Goal: Communication & Community: Answer question/provide support

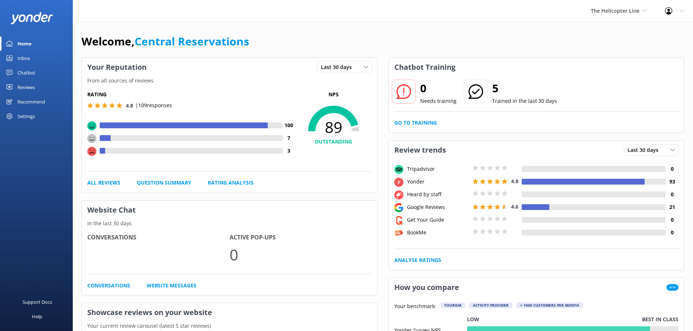
click at [33, 59] on link "Inbox" at bounding box center [36, 58] width 73 height 15
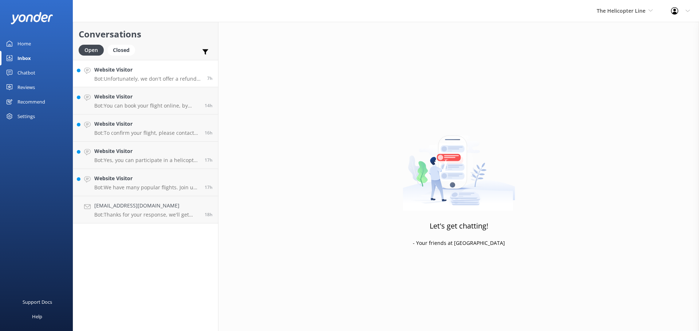
click at [140, 71] on h4 "Website Visitor" at bounding box center [147, 70] width 107 height 8
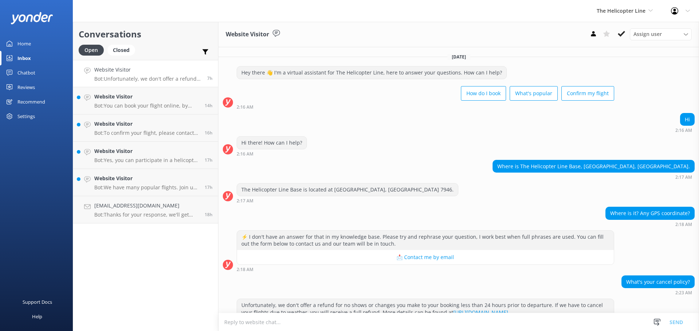
scroll to position [17, 0]
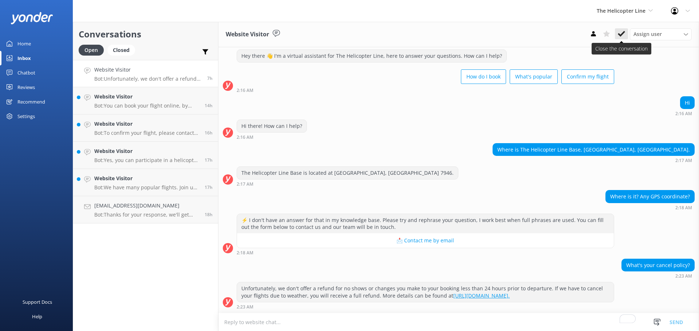
click at [624, 36] on icon at bounding box center [620, 33] width 7 height 7
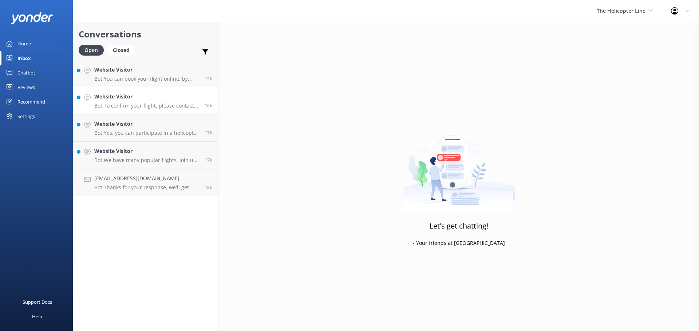
click at [127, 92] on link "Website Visitor Bot: To confirm your flight, please contact the relevant base: …" at bounding box center [145, 100] width 145 height 27
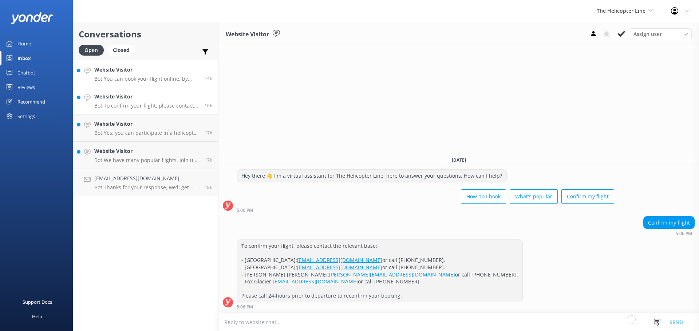
click at [140, 72] on h4 "Website Visitor" at bounding box center [146, 70] width 105 height 8
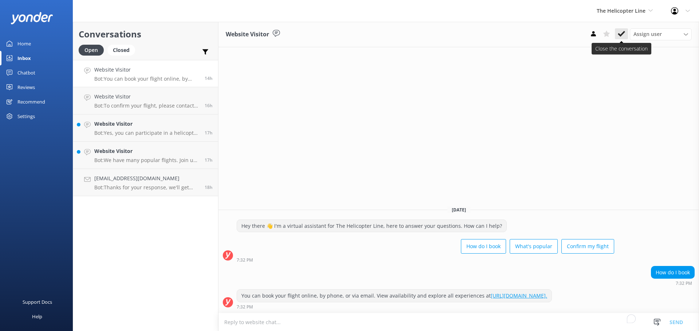
click at [620, 38] on button at bounding box center [621, 33] width 13 height 11
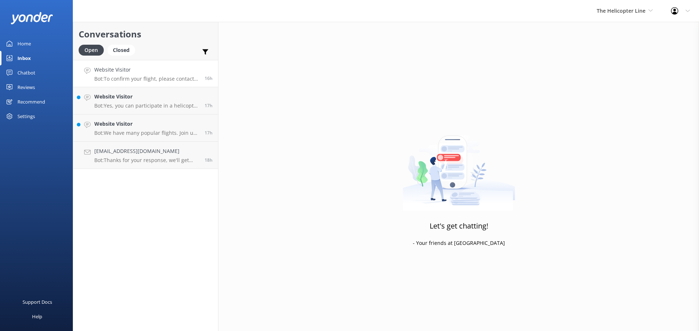
click at [154, 75] on div "Website Visitor Bot: To confirm your flight, please contact the relevant base: …" at bounding box center [146, 74] width 105 height 16
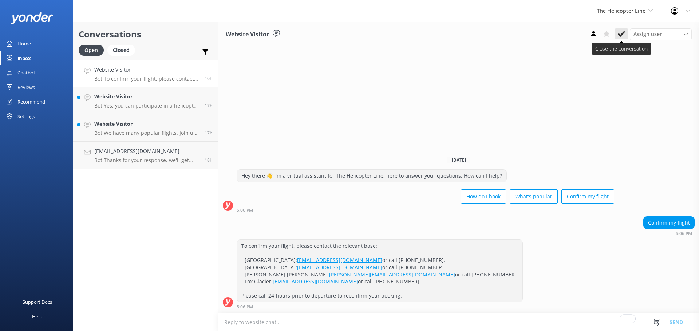
click at [623, 35] on icon at bounding box center [620, 33] width 7 height 7
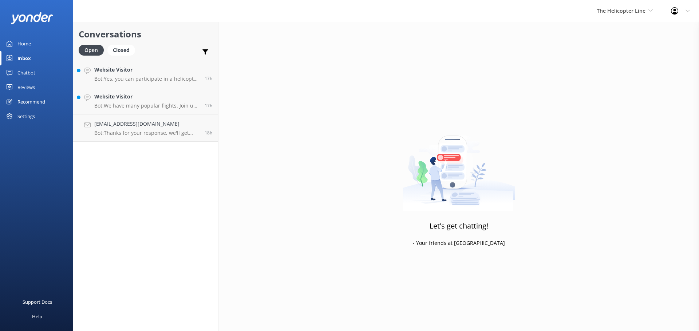
click at [158, 73] on h4 "Website Visitor" at bounding box center [146, 70] width 105 height 8
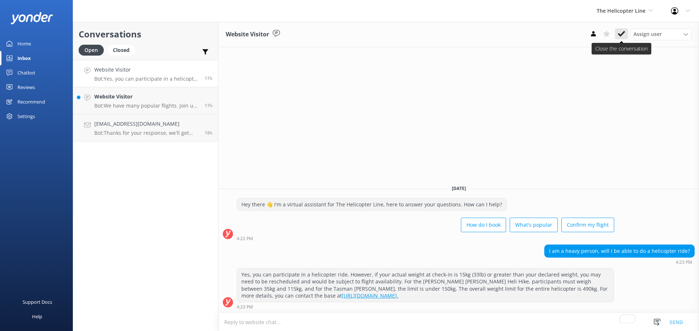
click at [624, 33] on icon at bounding box center [620, 33] width 7 height 7
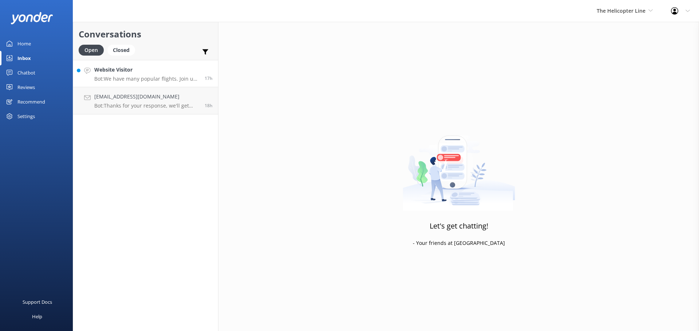
click at [167, 76] on p "Bot: We have many popular flights. Join us in [GEOGRAPHIC_DATA] / [GEOGRAPHIC_D…" at bounding box center [146, 79] width 105 height 7
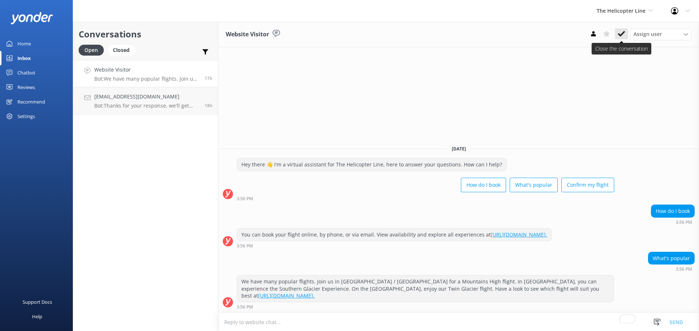
click at [623, 36] on icon at bounding box center [620, 33] width 7 height 7
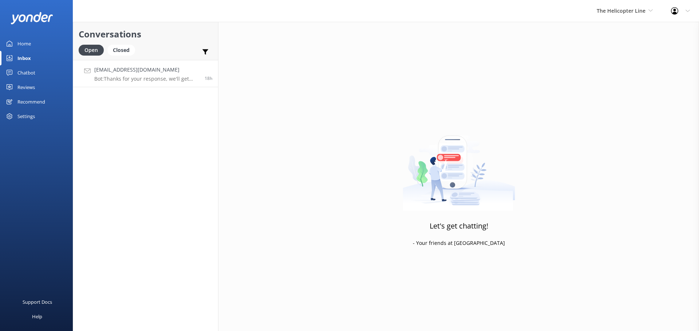
click at [158, 78] on p "Bot: Thanks for your response, we'll get back to you as soon as we can during o…" at bounding box center [146, 79] width 105 height 7
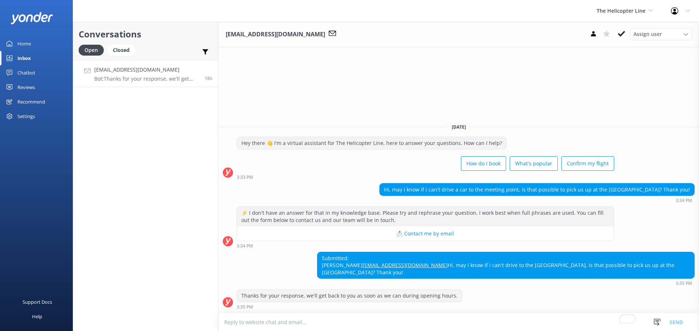
click at [415, 323] on textarea "To enrich screen reader interactions, please activate Accessibility in Grammarl…" at bounding box center [458, 323] width 480 height 18
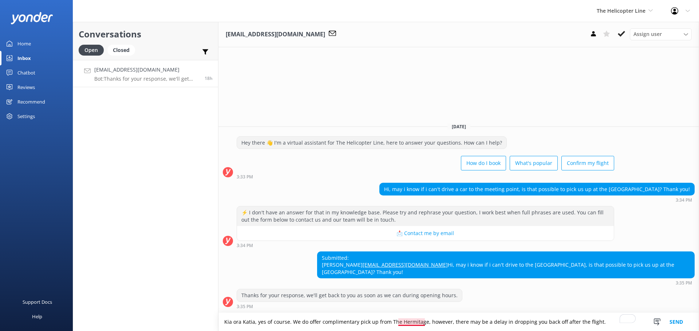
click at [413, 324] on textarea "Kia ora Katia, yes of course. We do offer complimentary pick up from The Hermit…" at bounding box center [458, 322] width 480 height 18
click at [505, 323] on textarea "Kia ora Katia, yes of course. We do offer complimentary pick up from The Hermit…" at bounding box center [458, 322] width 480 height 18
click at [599, 321] on textarea "Kia ora Katia, yes of course. We do offer complimentary pick up from The Hermit…" at bounding box center [458, 322] width 480 height 18
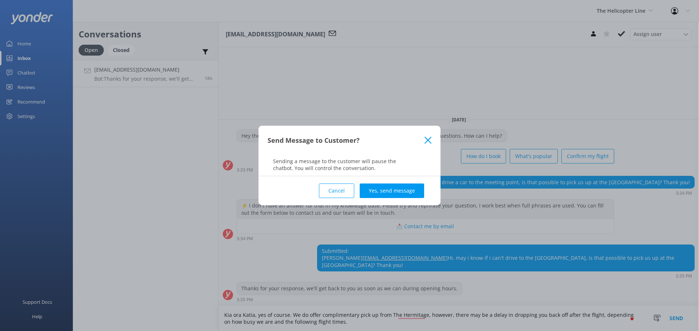
type textarea "Kia ora Katia, yes of course. We do offer complimentary pick up from The Hermit…"
click at [413, 191] on button "Yes, send message" at bounding box center [391, 191] width 64 height 15
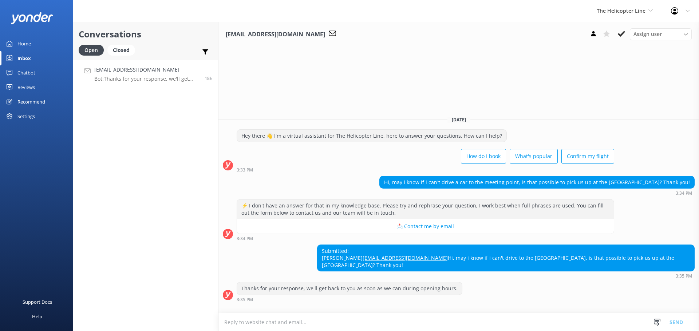
scroll to position [5, 0]
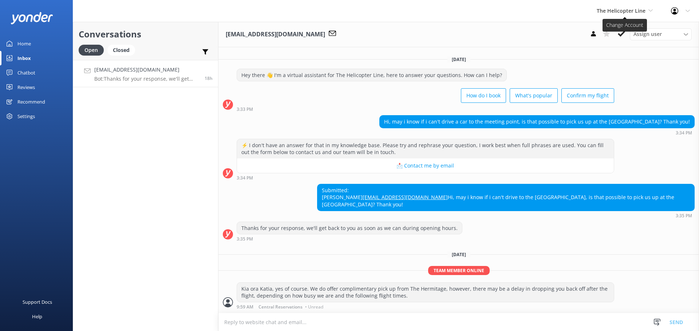
click at [612, 9] on span "The Helicopter Line" at bounding box center [620, 10] width 49 height 7
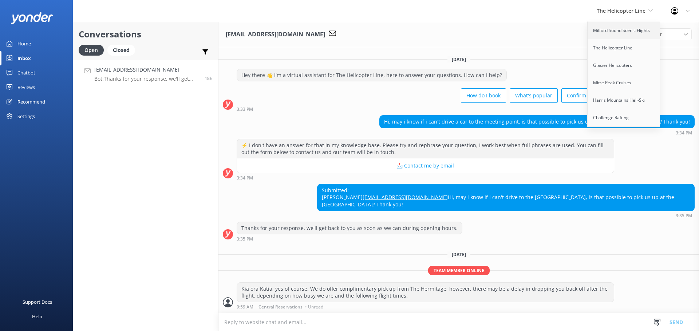
click at [605, 27] on link "Milford Sound Scenic Flights" at bounding box center [623, 30] width 73 height 17
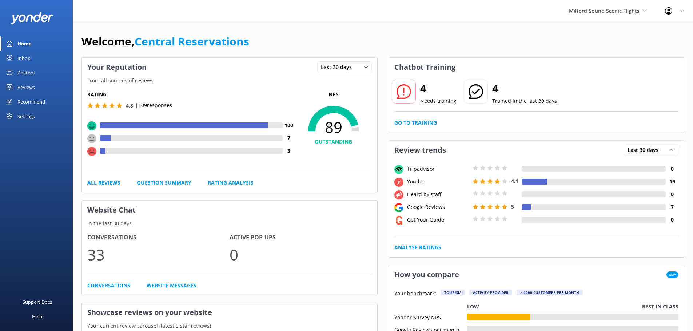
click at [16, 59] on link "Inbox" at bounding box center [36, 58] width 73 height 15
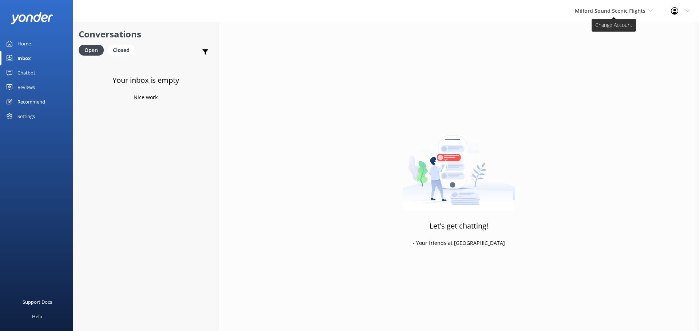
click at [614, 11] on span "Milford Sound Scenic Flights" at bounding box center [610, 10] width 71 height 7
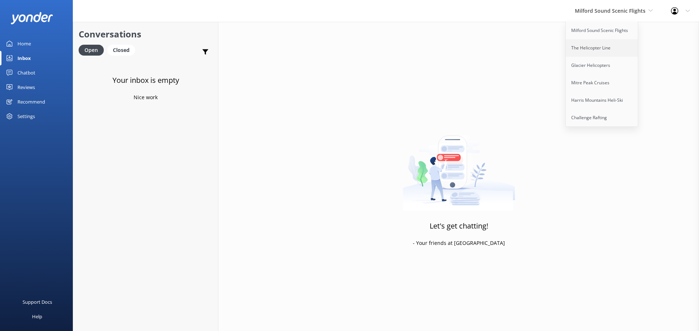
click at [594, 56] on link "The Helicopter Line" at bounding box center [601, 47] width 73 height 17
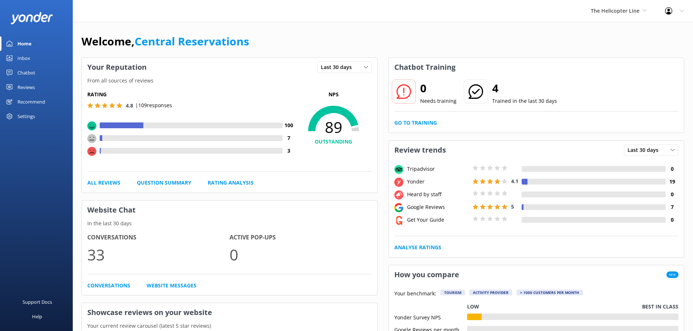
click at [19, 49] on div "Home" at bounding box center [24, 43] width 14 height 15
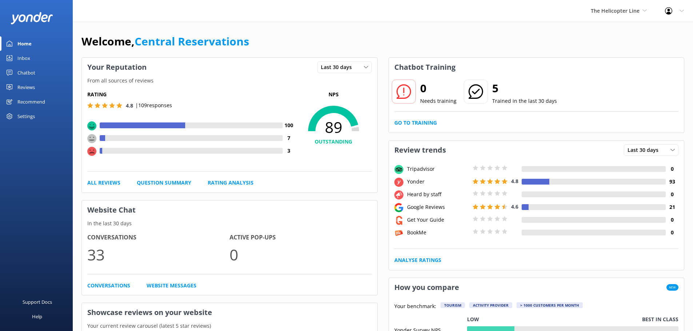
click at [24, 62] on div "Inbox" at bounding box center [23, 58] width 13 height 15
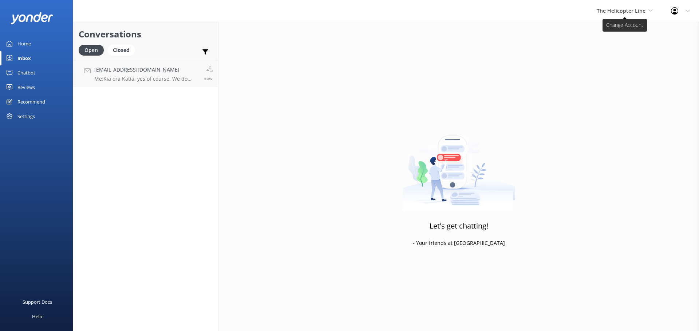
click at [624, 10] on span "The Helicopter Line" at bounding box center [620, 10] width 49 height 7
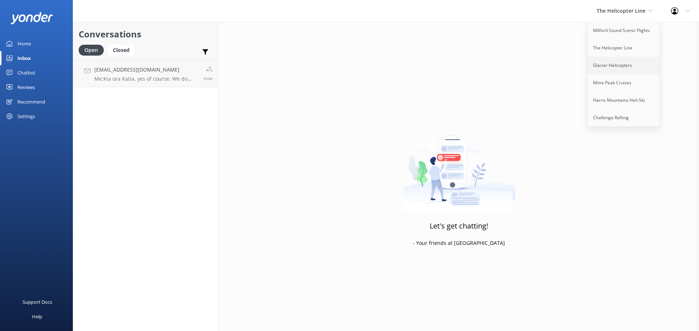
click at [613, 65] on link "Glacier Helicopters" at bounding box center [623, 65] width 73 height 17
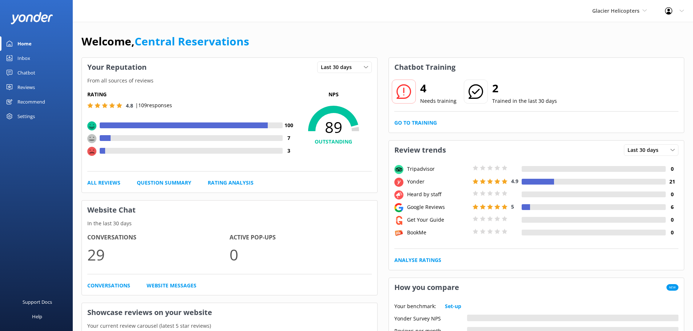
click at [20, 59] on div "Inbox" at bounding box center [23, 58] width 13 height 15
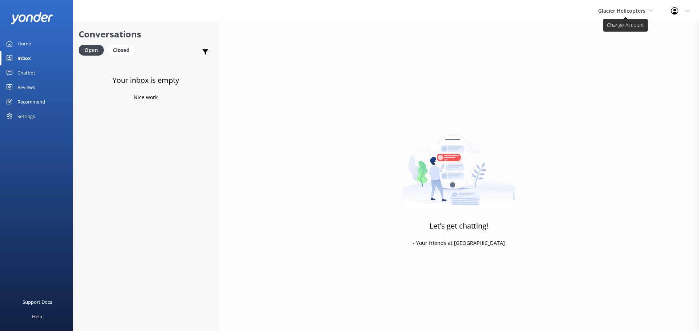
click at [624, 14] on span "Glacier Helicopters" at bounding box center [621, 10] width 47 height 7
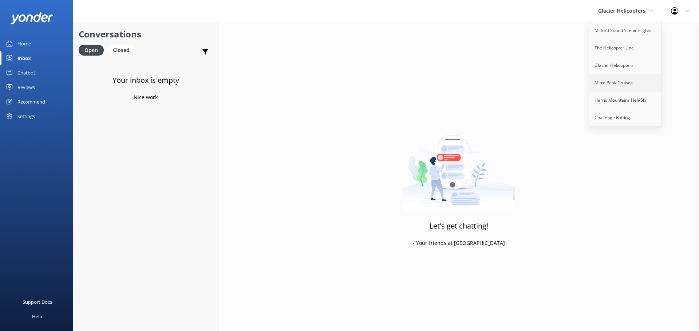
click at [617, 85] on link "Mitre Peak Cruises" at bounding box center [625, 82] width 73 height 17
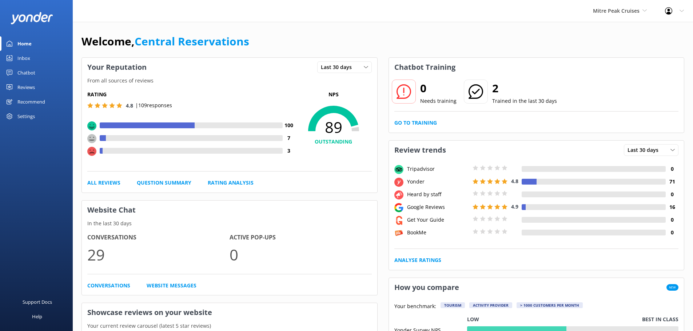
click at [17, 59] on div "Inbox" at bounding box center [23, 58] width 13 height 15
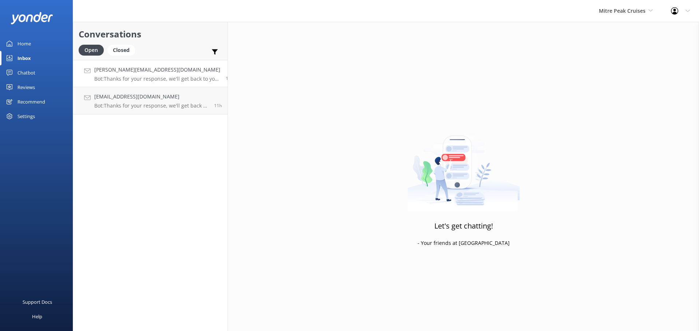
click at [147, 66] on h4 "[PERSON_NAME][EMAIL_ADDRESS][DOMAIN_NAME]" at bounding box center [157, 70] width 126 height 8
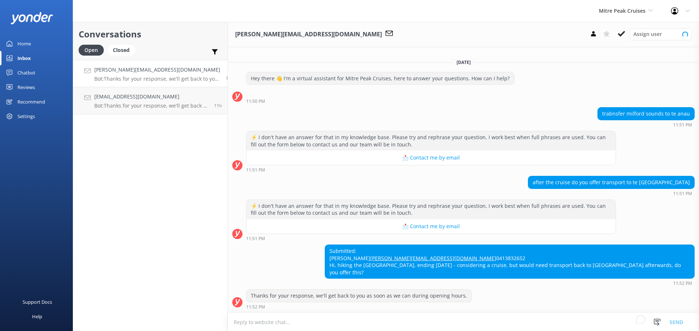
scroll to position [1, 0]
click at [393, 324] on textarea "To enrich screen reader interactions, please activate Accessibility in Grammarl…" at bounding box center [463, 323] width 471 height 18
click at [130, 102] on div "[EMAIL_ADDRESS][DOMAIN_NAME] Bot: Thanks for your response, we'll get back to y…" at bounding box center [151, 101] width 114 height 16
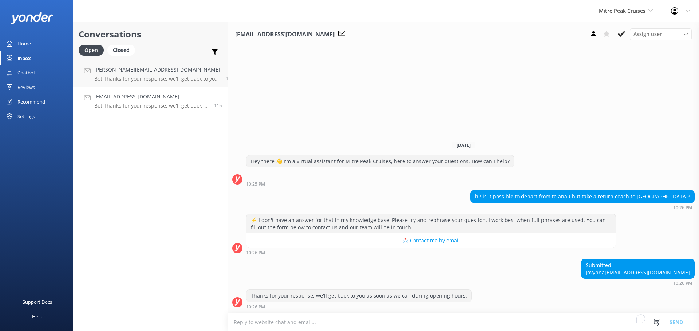
click at [392, 190] on div "hi! is it possible to depart from te anau but take a return coach to [GEOGRAPHI…" at bounding box center [463, 200] width 471 height 20
click at [380, 321] on textarea "To enrich screen reader interactions, please activate Accessibility in Grammarl…" at bounding box center [463, 323] width 471 height 18
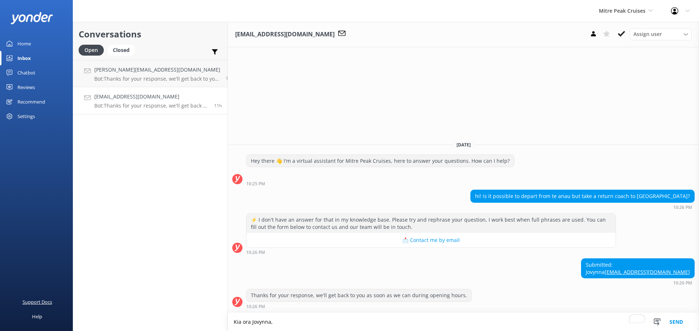
type textarea "Kia ora Jovynna,"
click at [134, 76] on p "Bot: Thanks for your response, we'll get back to you as soon as we can during o…" at bounding box center [157, 79] width 126 height 7
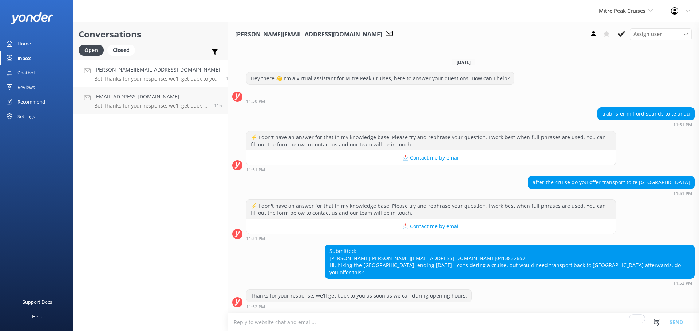
scroll to position [1, 0]
click at [409, 322] on textarea "To enrich screen reader interactions, please activate Accessibility in Grammarl…" at bounding box center [463, 323] width 471 height 18
click at [414, 321] on textarea "To enrich screen reader interactions, please activate Accessibility in Grammarl…" at bounding box center [463, 323] width 471 height 18
